Goal: Information Seeking & Learning: Learn about a topic

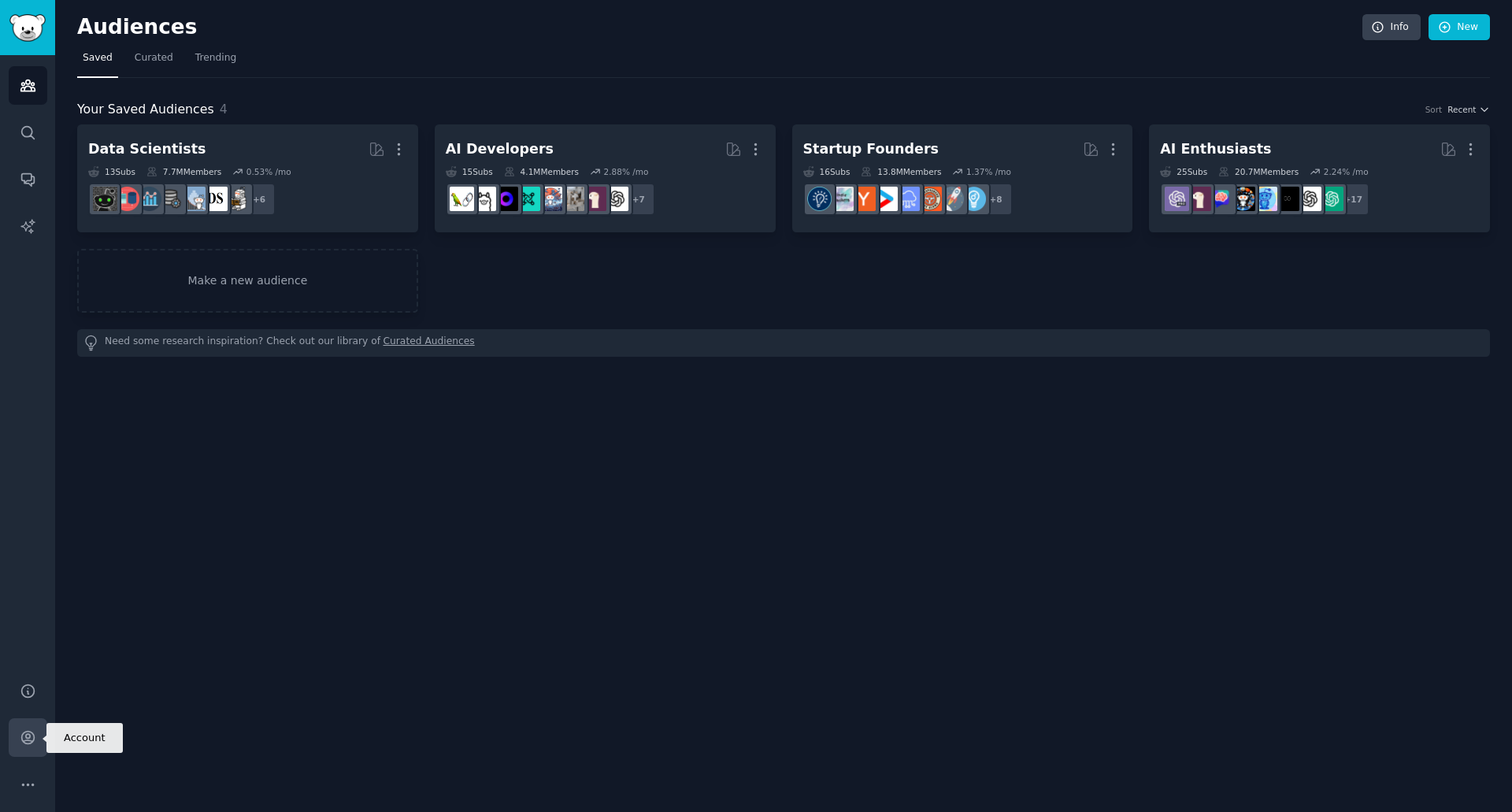
click at [28, 747] on link "Account" at bounding box center [28, 738] width 38 height 38
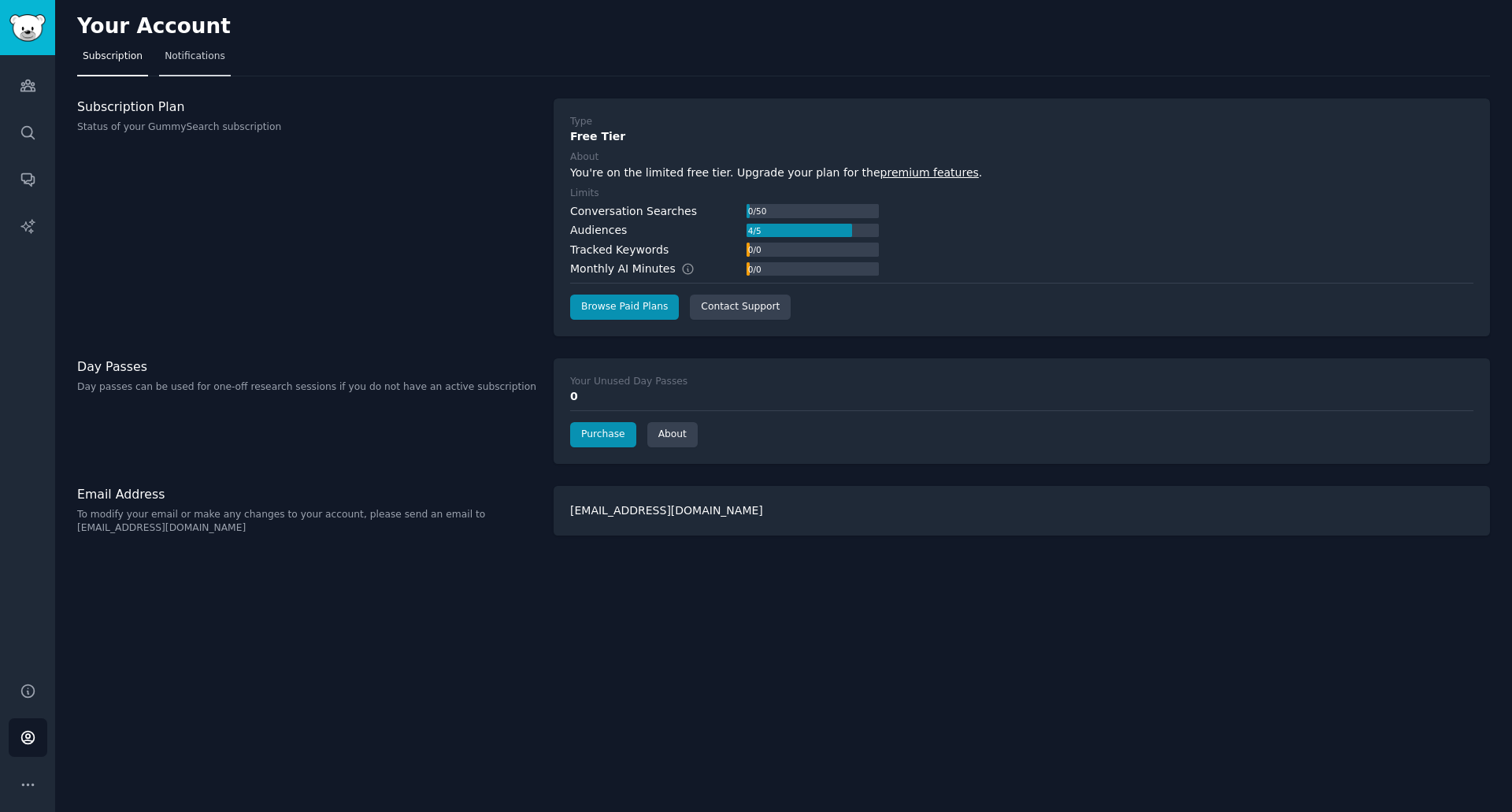
click at [189, 59] on span "Notifications" at bounding box center [194, 56] width 61 height 14
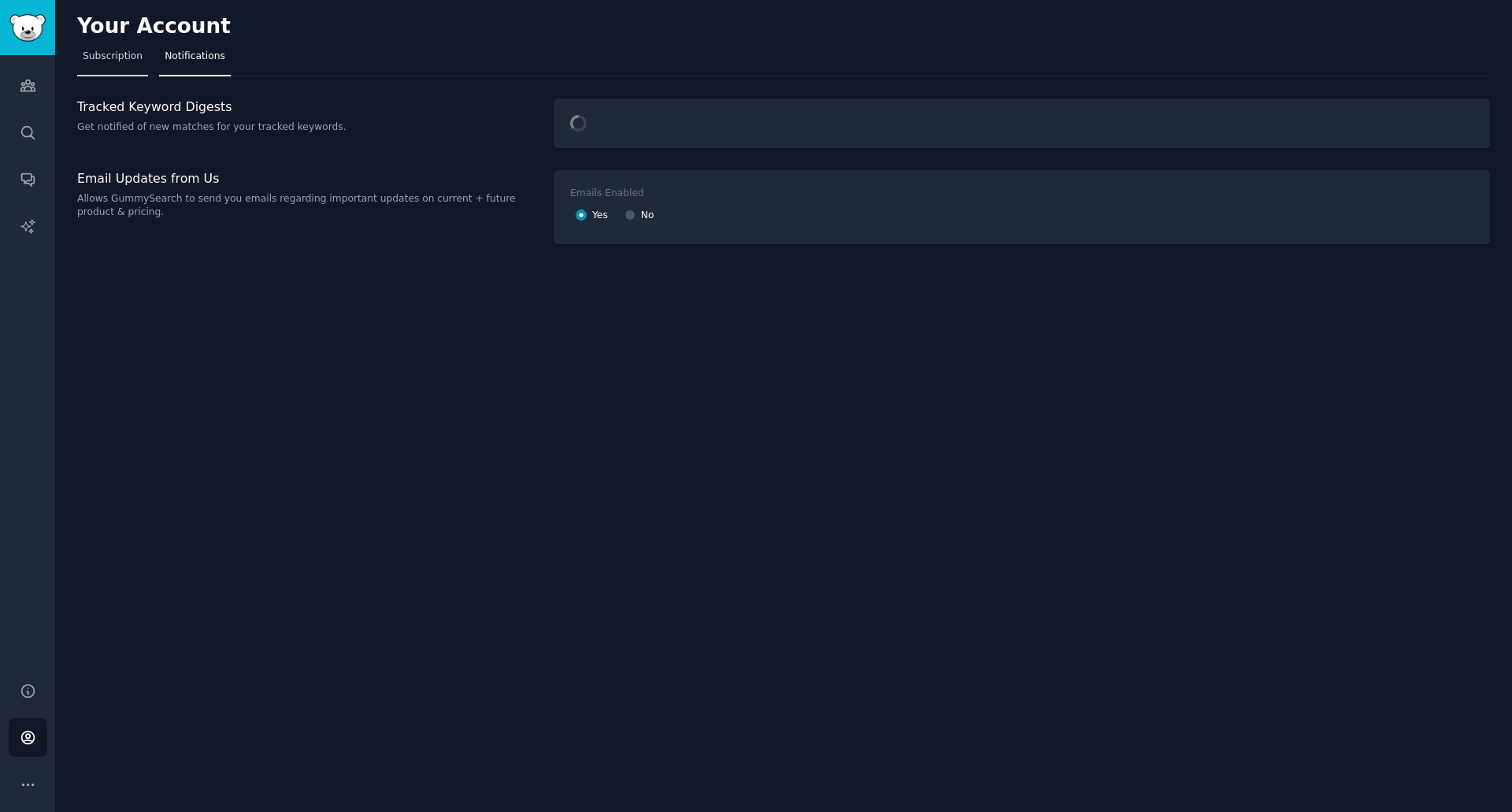
click at [127, 47] on link "Subscription" at bounding box center [112, 60] width 71 height 33
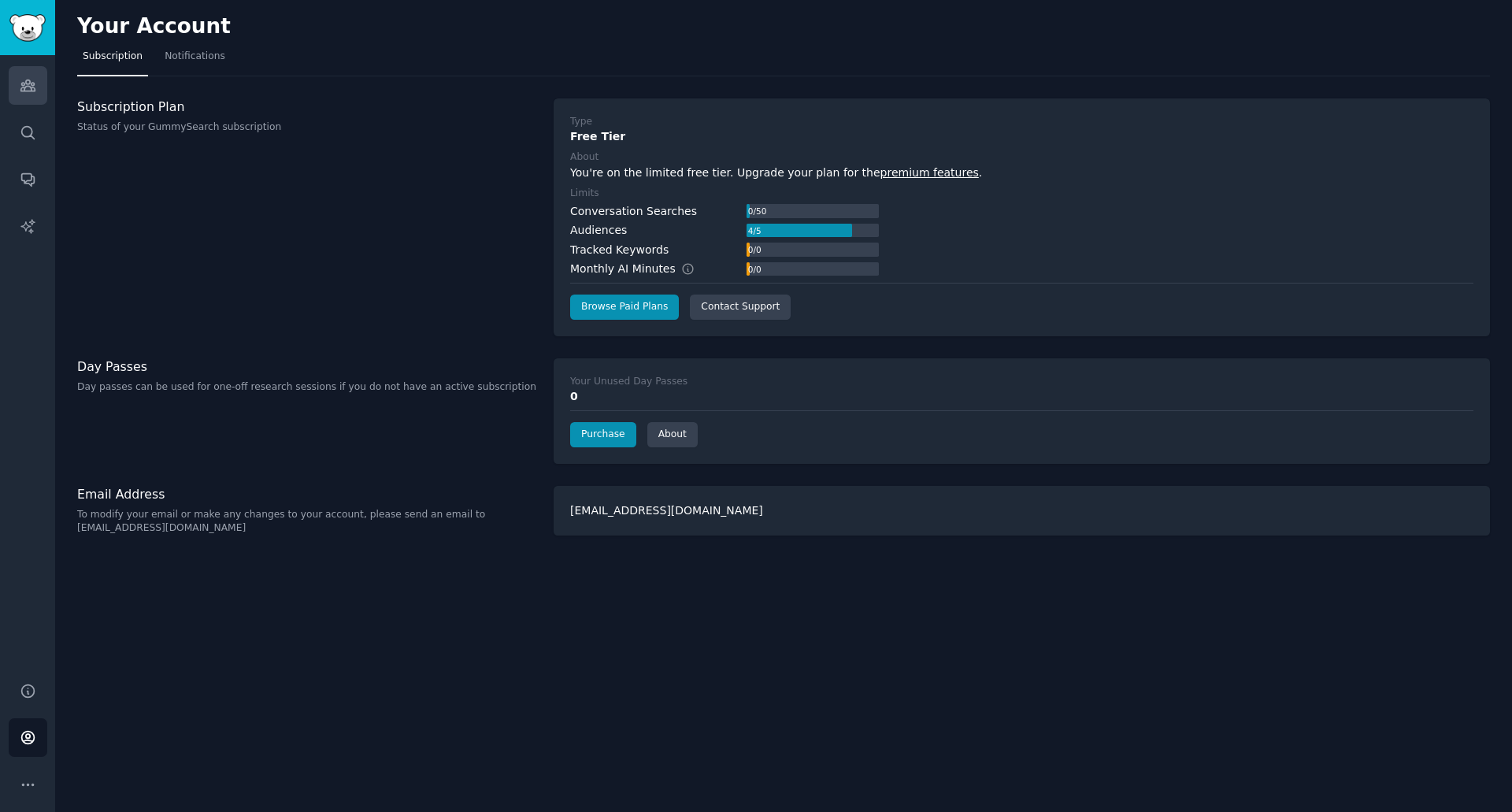
click at [9, 93] on link "Audiences" at bounding box center [28, 85] width 38 height 38
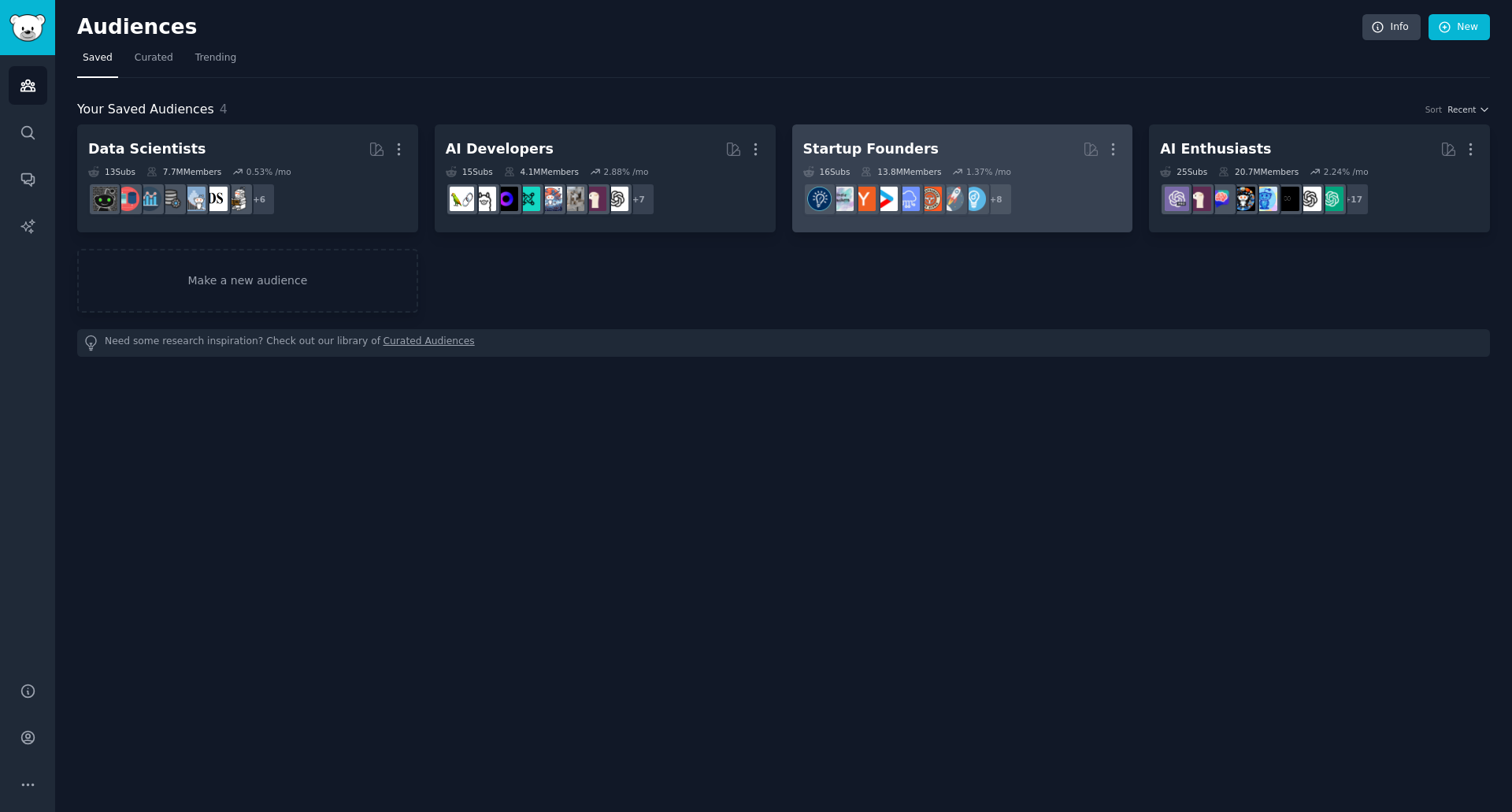
click at [915, 175] on div "13.8M Members" at bounding box center [901, 171] width 80 height 11
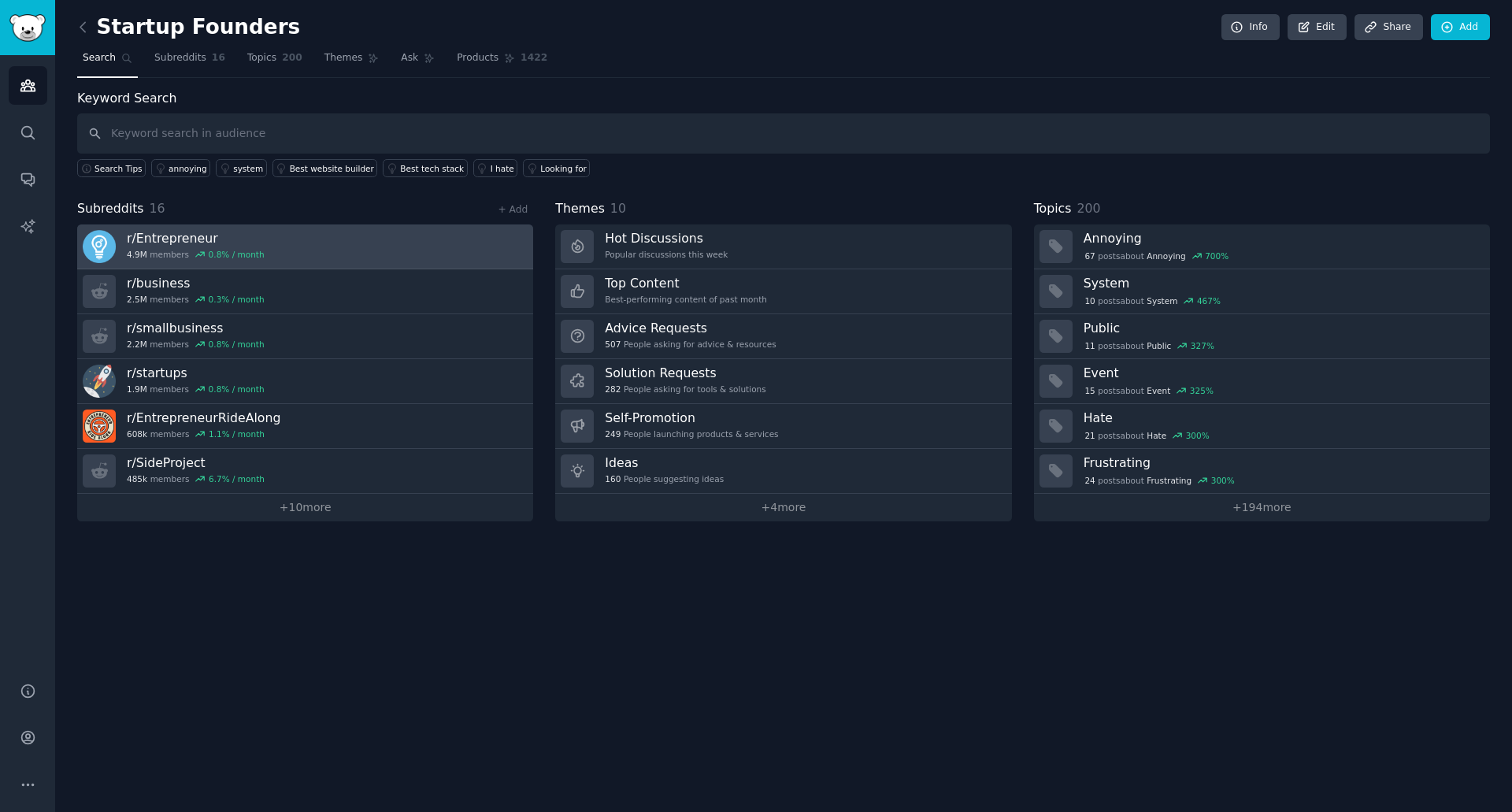
click at [199, 239] on h3 "r/ Entrepreneur" at bounding box center [195, 239] width 138 height 17
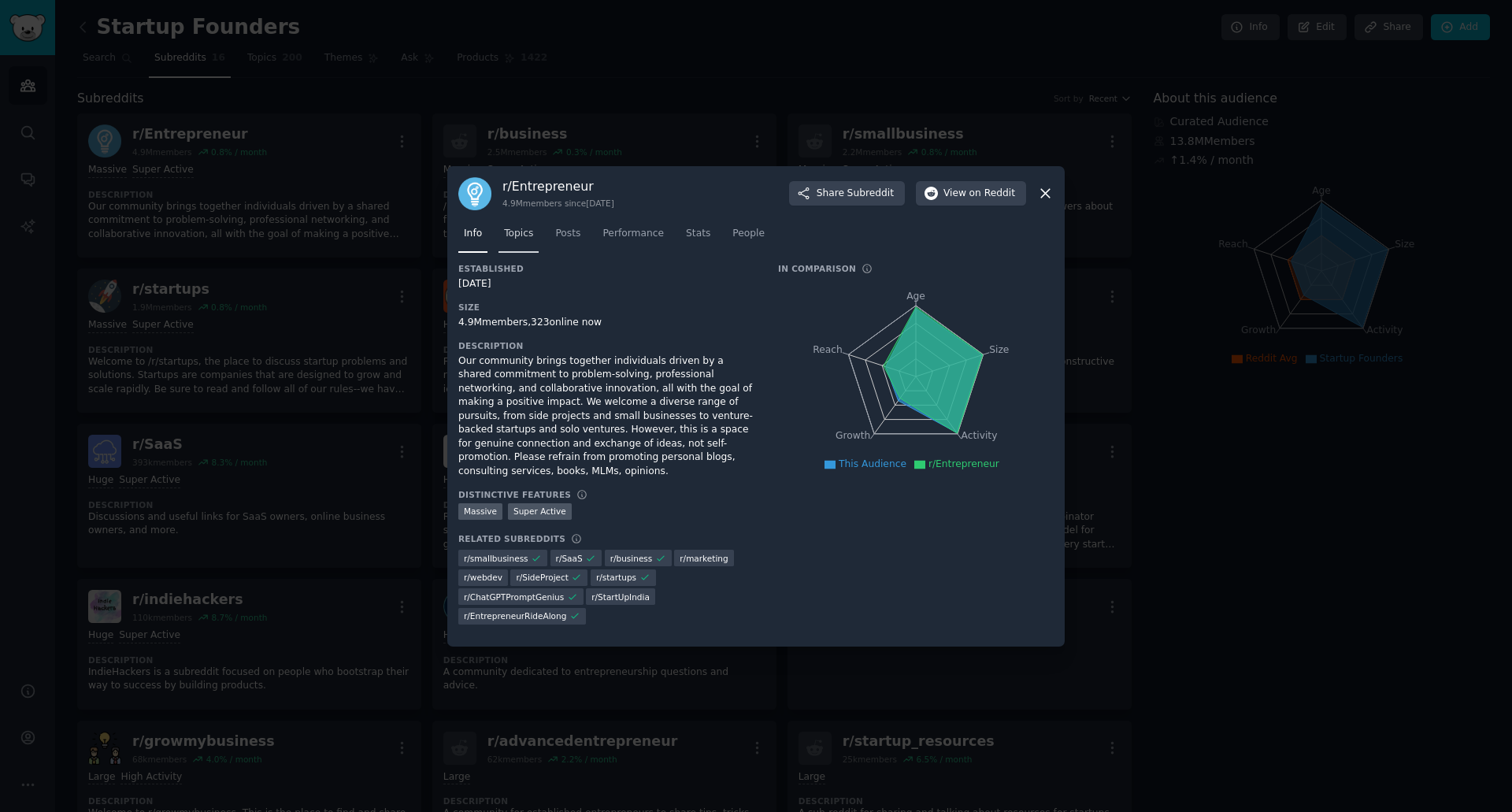
click at [507, 250] on link "Topics" at bounding box center [518, 237] width 40 height 33
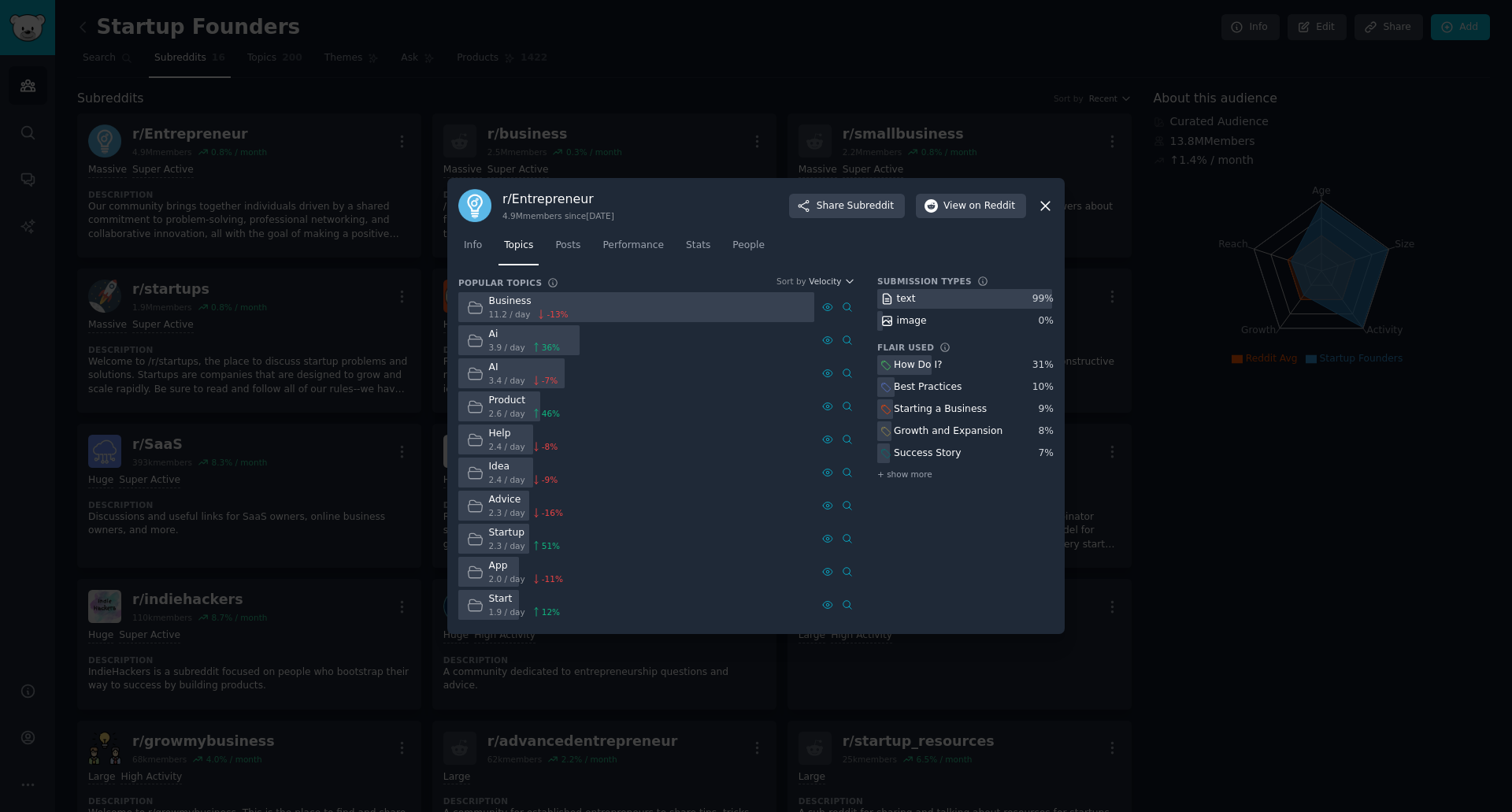
click at [522, 340] on div "Ai" at bounding box center [525, 335] width 72 height 14
click at [585, 238] on nav "Info Topics Posts Performance Stats People" at bounding box center [755, 249] width 595 height 33
click at [582, 241] on nav "Info Topics Posts Performance Stats People" at bounding box center [755, 249] width 595 height 33
click at [573, 240] on span "Posts" at bounding box center [567, 245] width 25 height 14
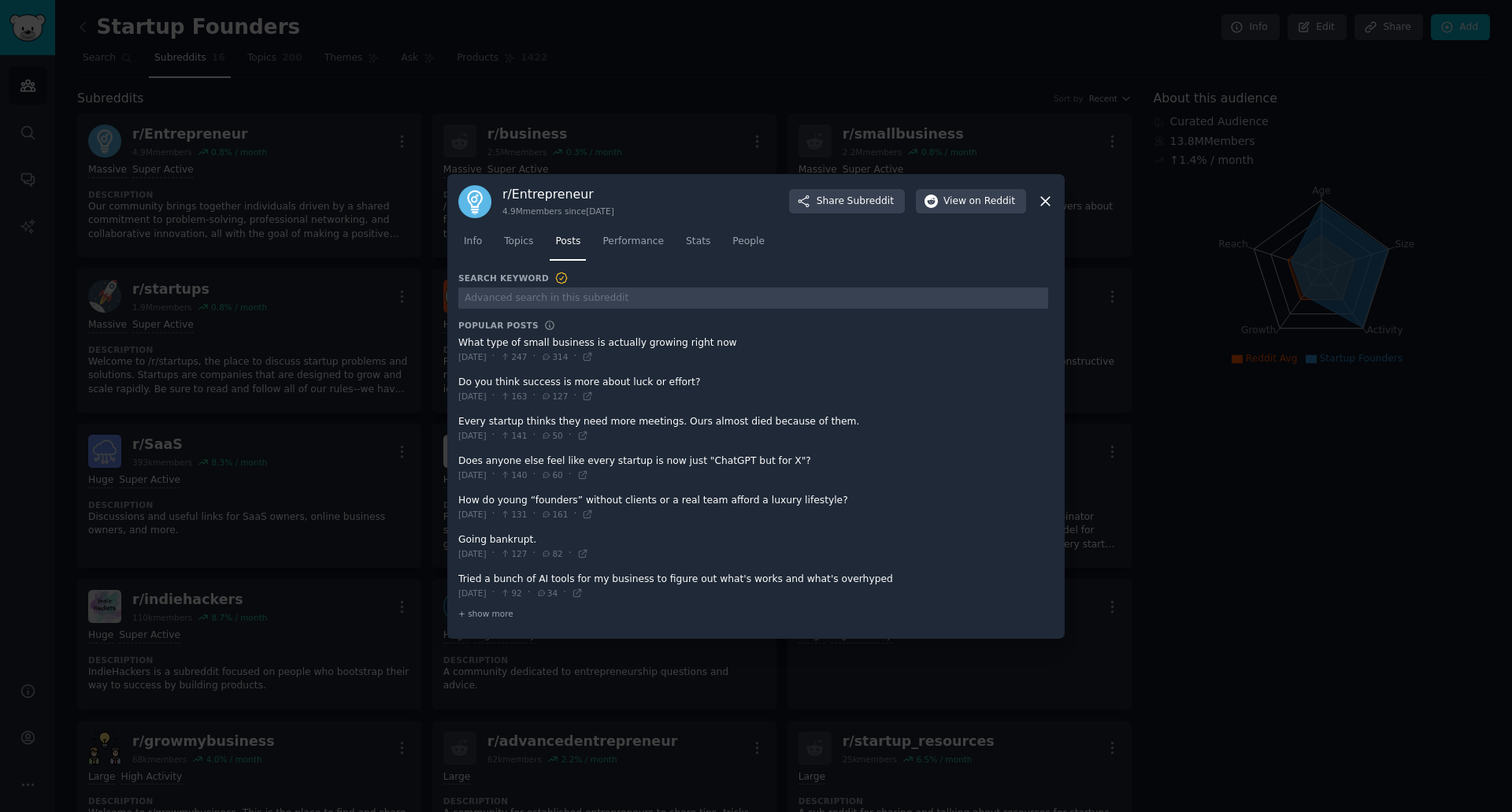
click at [568, 219] on div "Info Topics Posts Performance Stats People" at bounding box center [755, 245] width 595 height 53
click at [581, 190] on h3 "r/ Entrepreneur" at bounding box center [558, 194] width 112 height 17
click at [975, 196] on span "on Reddit" at bounding box center [992, 201] width 46 height 14
click at [660, 348] on span at bounding box center [753, 350] width 590 height 38
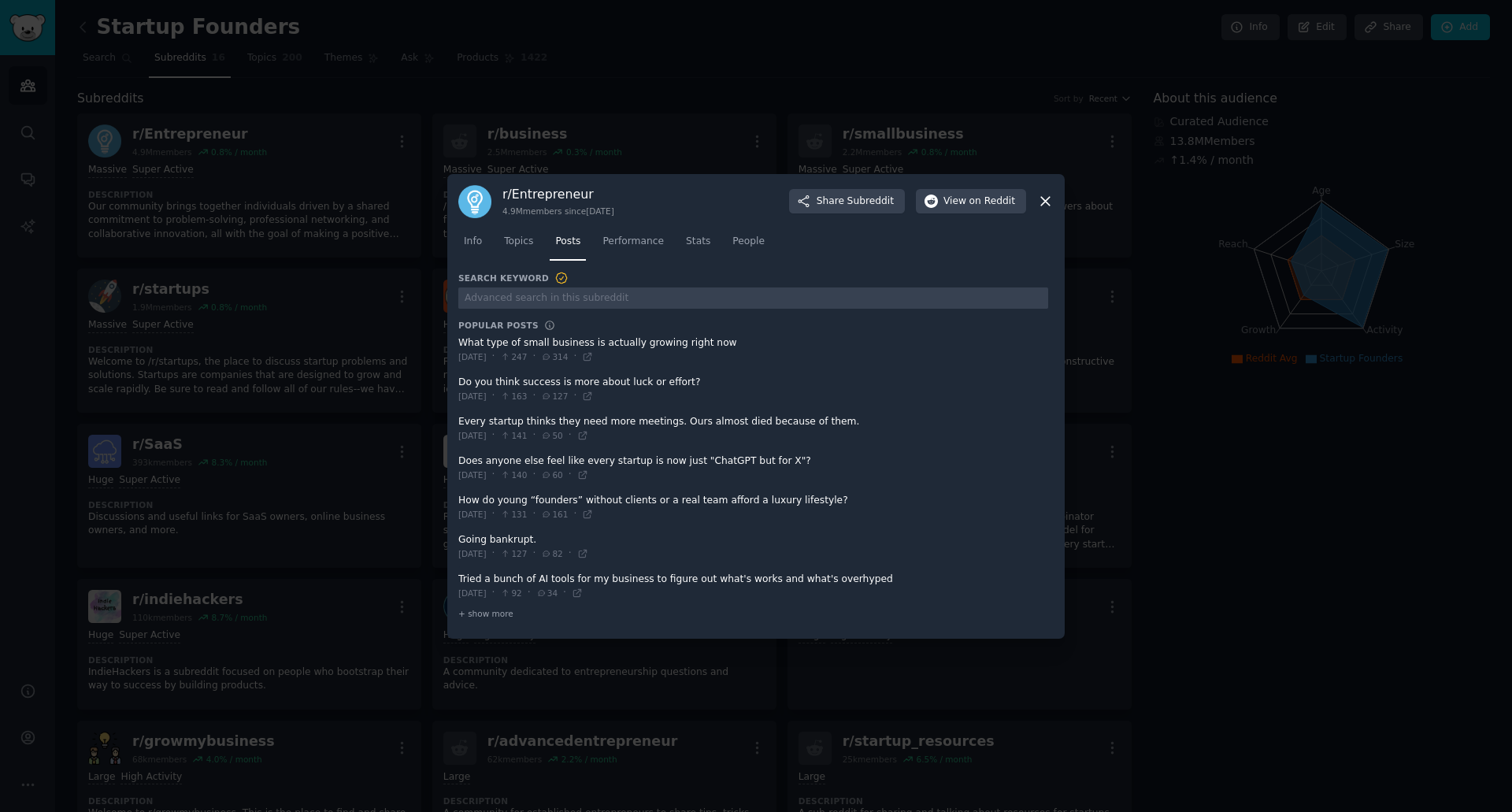
click at [660, 343] on span at bounding box center [753, 350] width 590 height 38
click at [567, 361] on span "314" at bounding box center [554, 356] width 27 height 11
click at [527, 358] on span "247" at bounding box center [513, 356] width 27 height 11
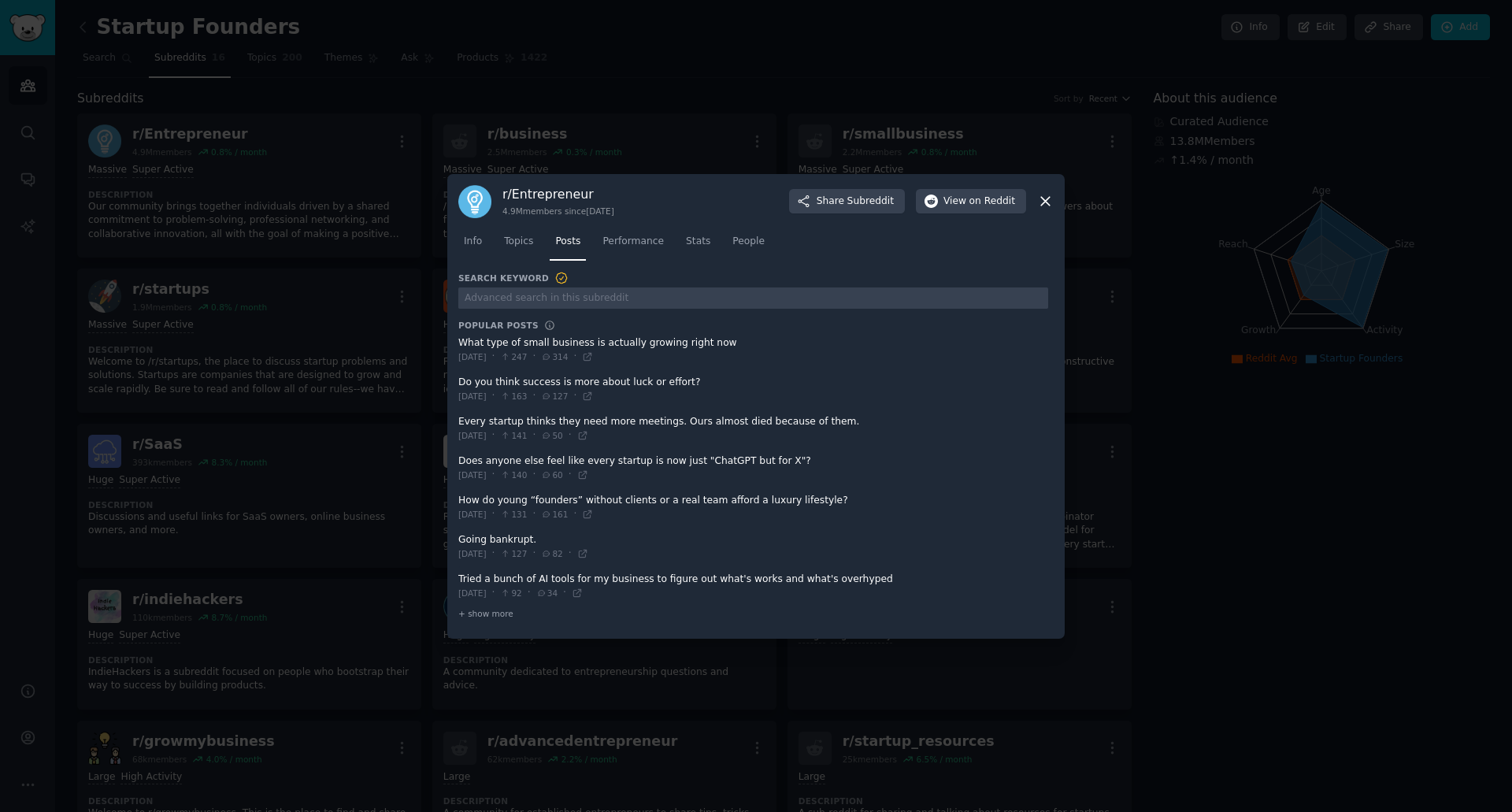
click at [527, 285] on div at bounding box center [753, 297] width 590 height 23
click at [572, 322] on dt "Popular Posts" at bounding box center [753, 325] width 590 height 11
click at [607, 348] on span at bounding box center [753, 350] width 590 height 38
click at [616, 342] on span at bounding box center [753, 350] width 590 height 38
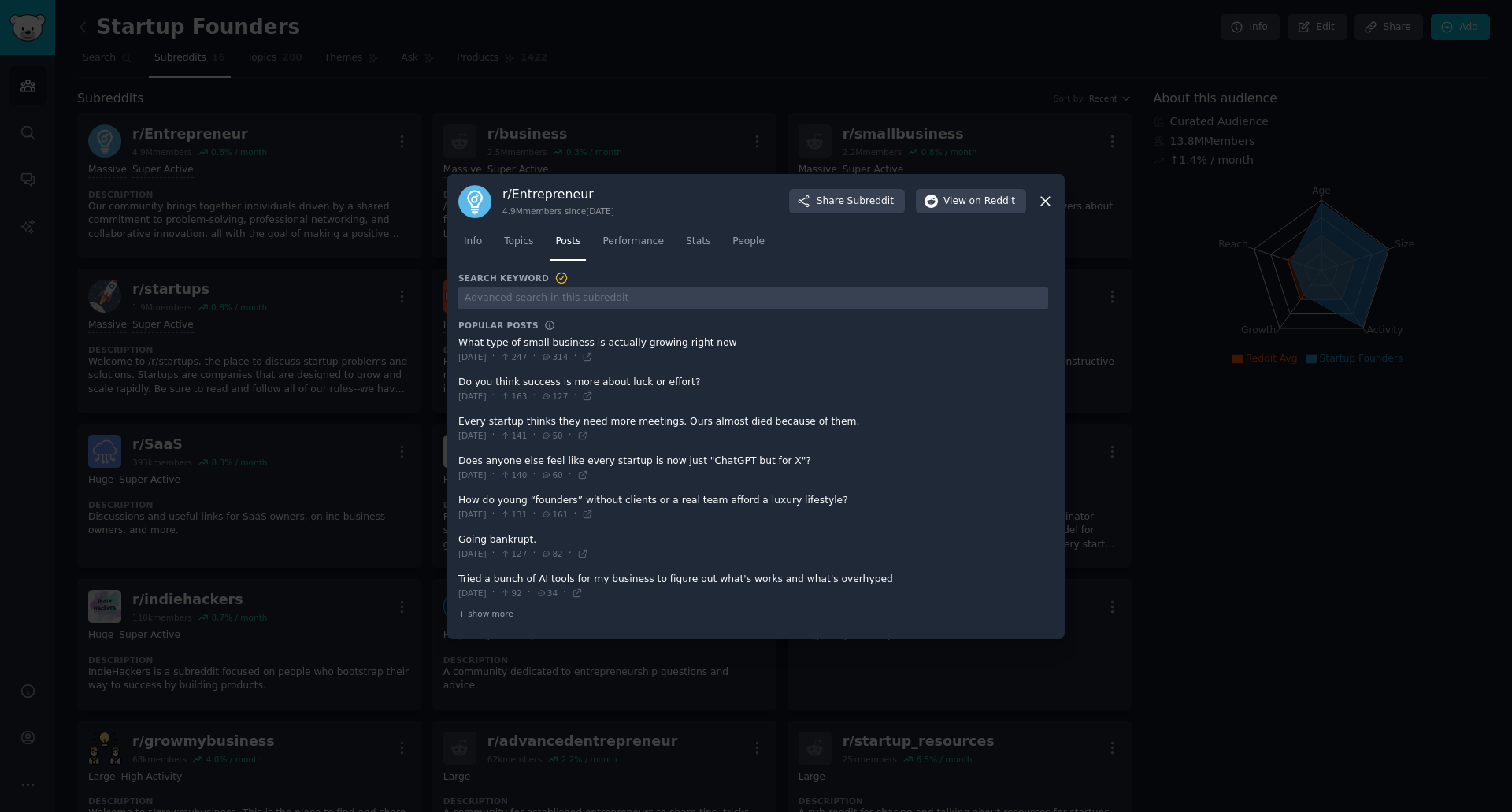
click at [616, 342] on span at bounding box center [753, 350] width 590 height 38
click at [593, 354] on icon at bounding box center [587, 356] width 11 height 11
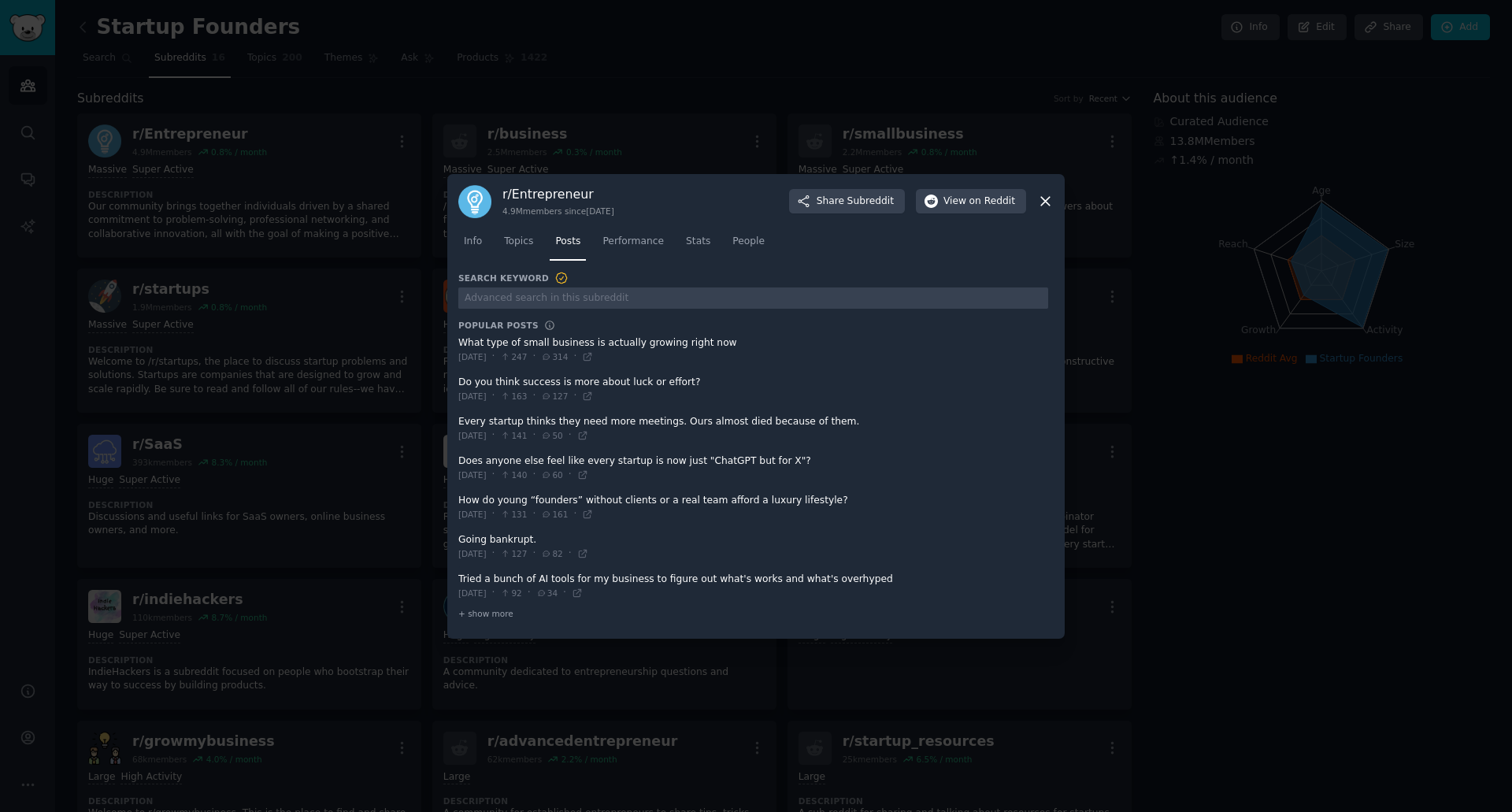
click at [550, 359] on icon at bounding box center [547, 356] width 7 height 6
click at [527, 356] on span "247" at bounding box center [513, 356] width 27 height 11
click at [511, 359] on icon at bounding box center [505, 357] width 11 height 8
click at [573, 192] on h3 "r/ Entrepreneur" at bounding box center [558, 194] width 112 height 17
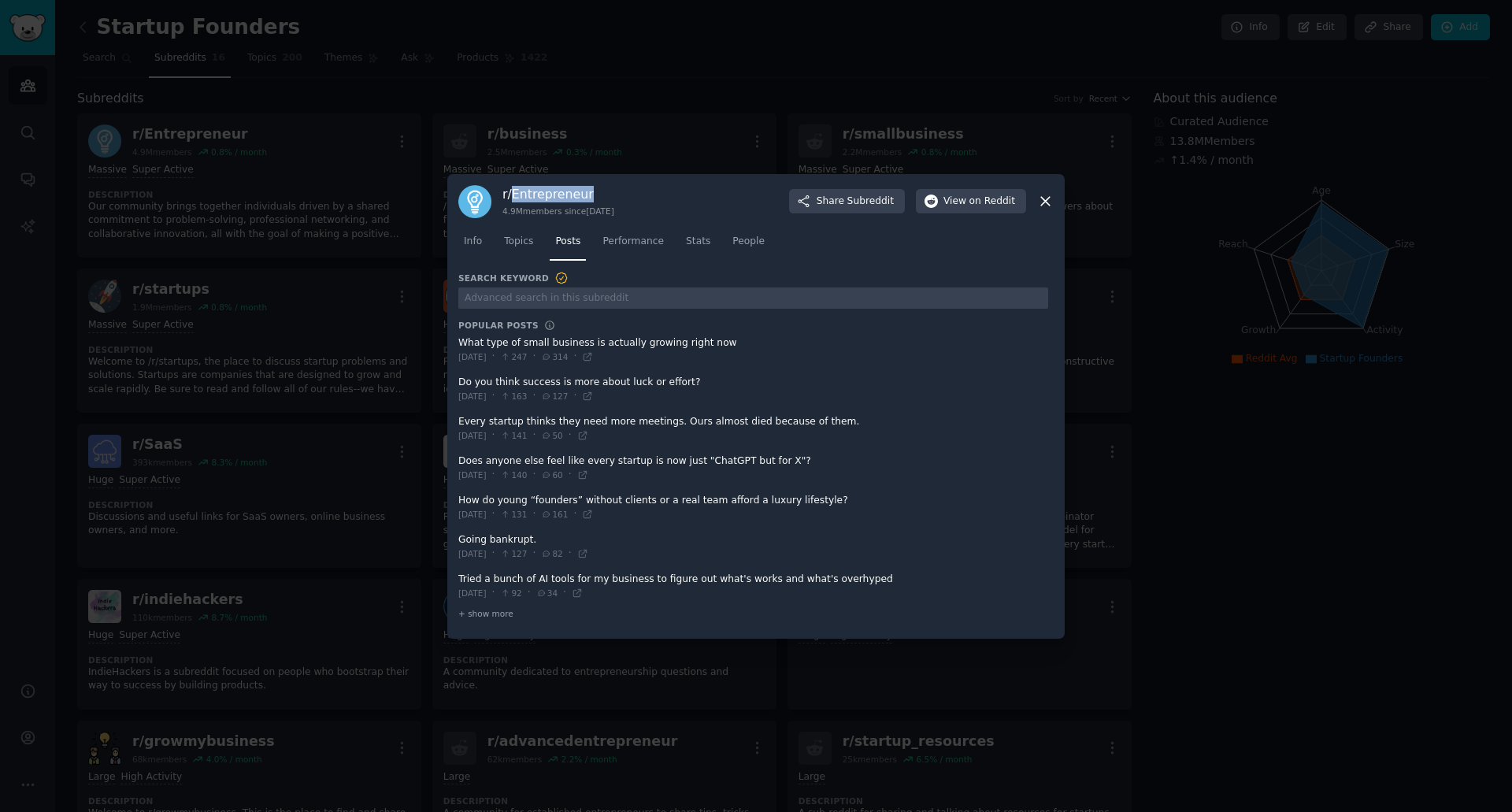
click at [1041, 203] on icon at bounding box center [1046, 201] width 17 height 17
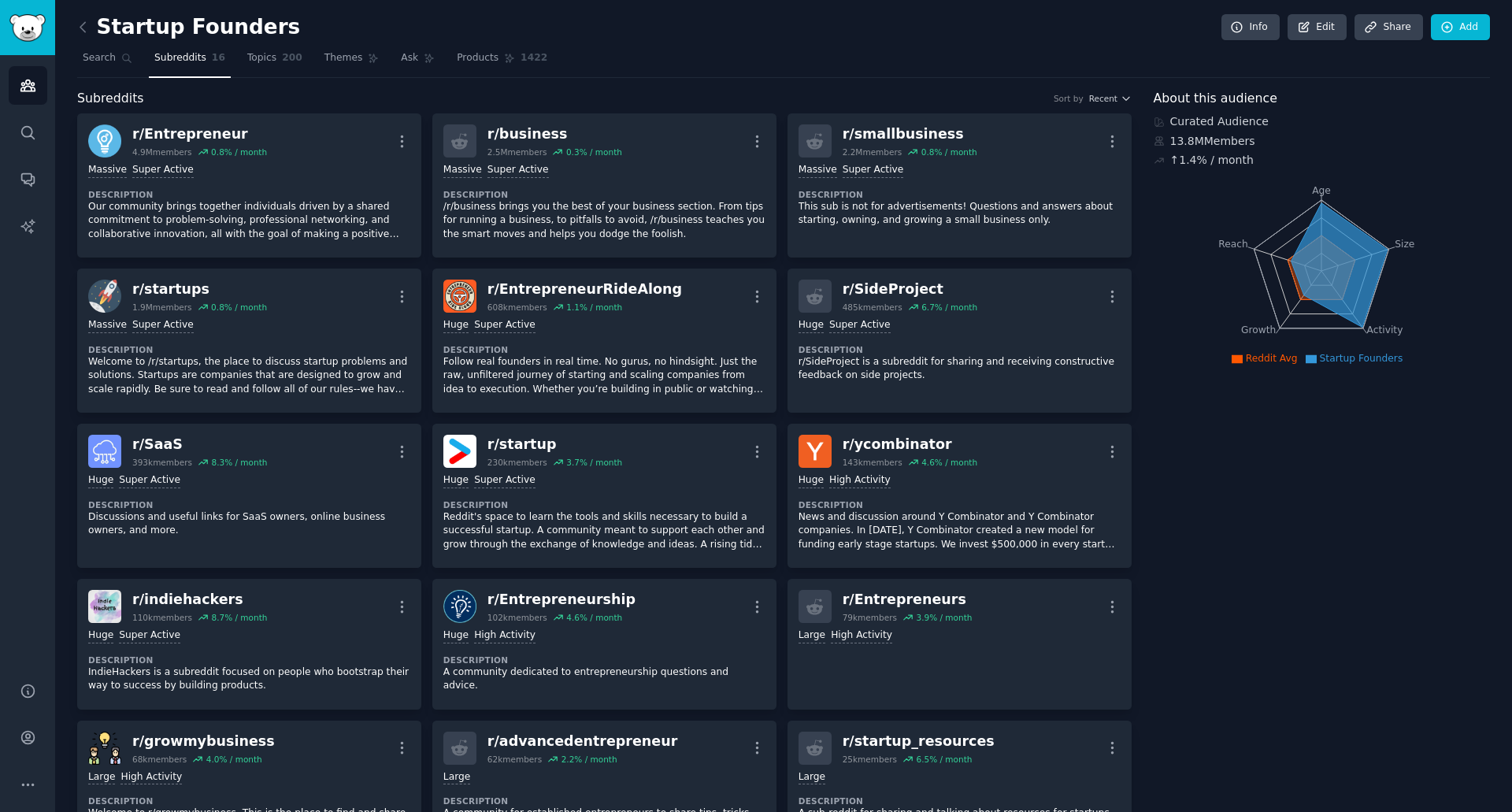
click at [871, 28] on div "Startup Founders Info Edit Share Add" at bounding box center [783, 30] width 1413 height 33
